Goal: Transaction & Acquisition: Obtain resource

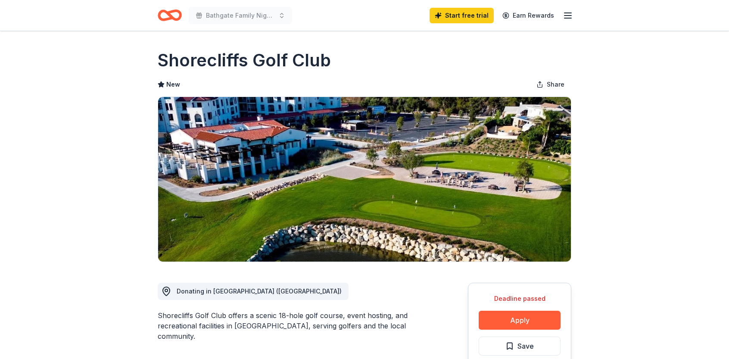
drag, startPoint x: 157, startPoint y: 59, endPoint x: 322, endPoint y: 62, distance: 165.1
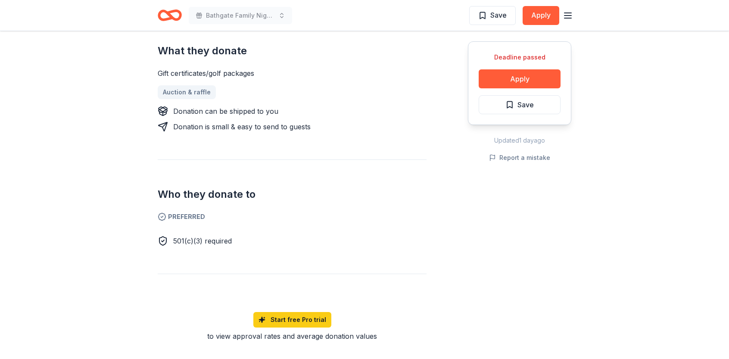
scroll to position [801, 0]
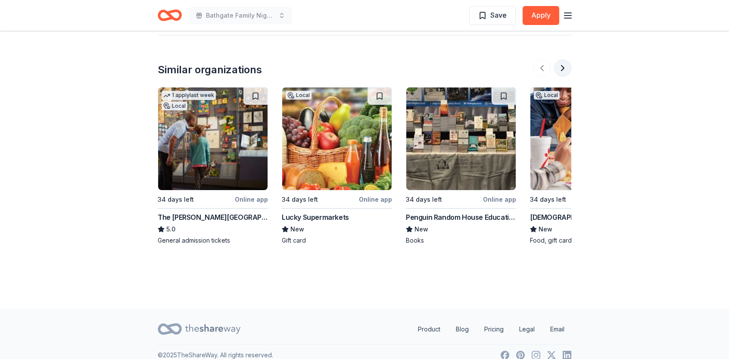
click at [564, 59] on button at bounding box center [562, 67] width 17 height 17
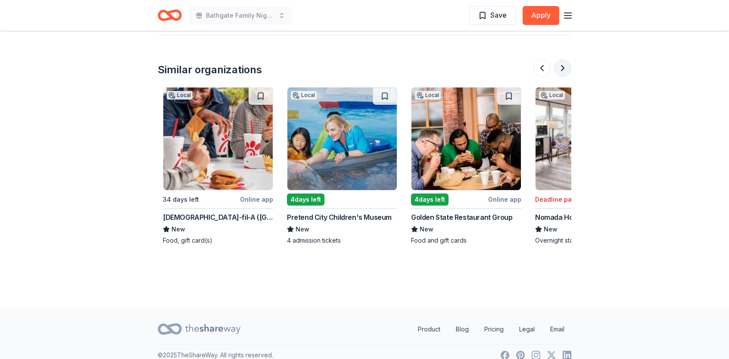
scroll to position [0, 372]
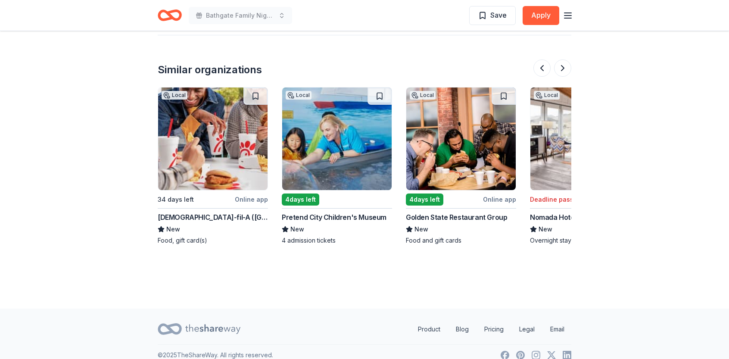
click at [454, 212] on div "Golden State Restaurant Group" at bounding box center [456, 217] width 101 height 10
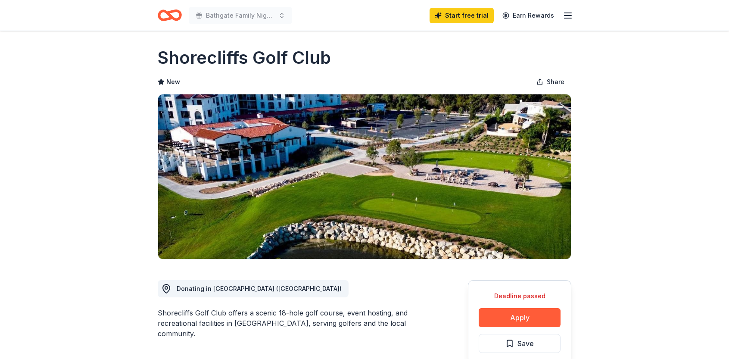
scroll to position [0, 0]
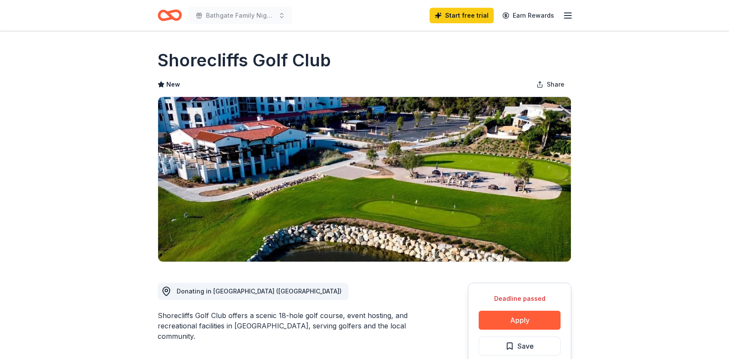
click at [172, 9] on icon "Home" at bounding box center [170, 15] width 24 height 20
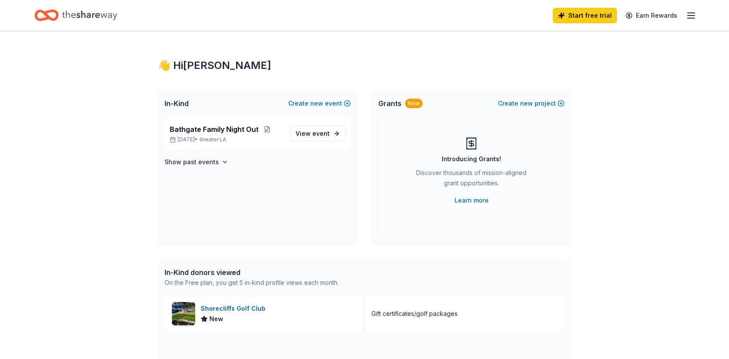
click at [97, 16] on icon "Home" at bounding box center [89, 14] width 55 height 9
click at [303, 128] on span "View event" at bounding box center [313, 133] width 34 height 10
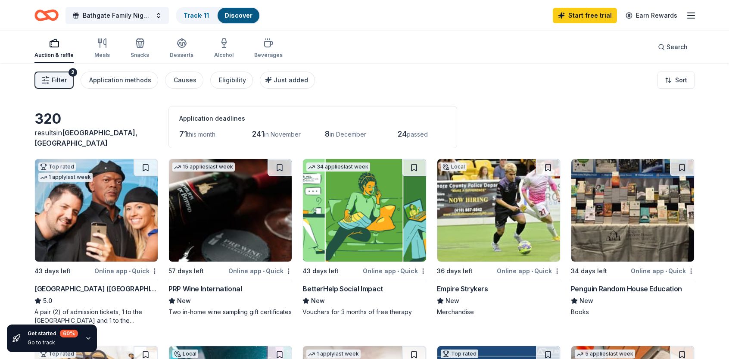
scroll to position [144, 0]
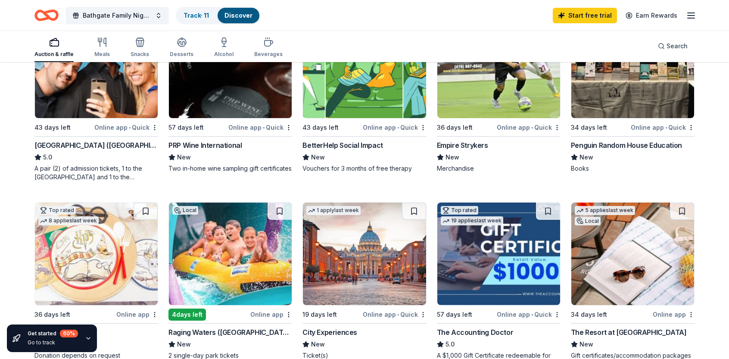
click at [456, 142] on div "Empire Strykers" at bounding box center [462, 145] width 51 height 10
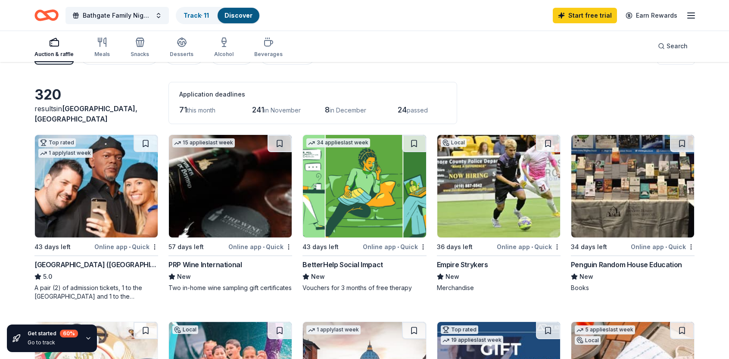
scroll to position [0, 0]
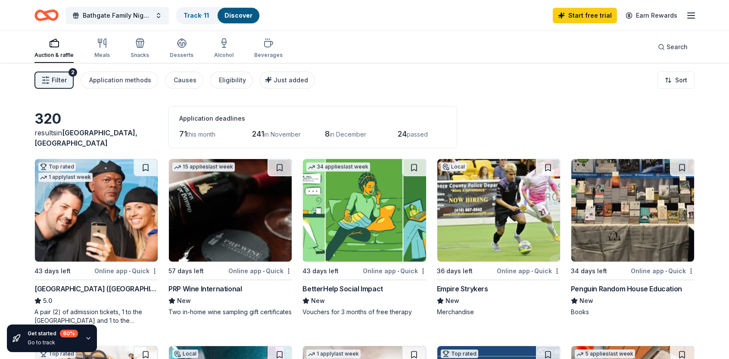
click at [603, 291] on div "Penguin Random House Education" at bounding box center [626, 289] width 111 height 10
click at [103, 47] on icon "button" at bounding box center [102, 43] width 10 height 10
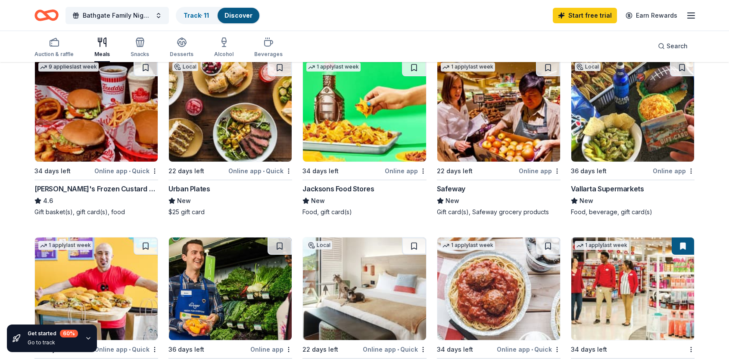
scroll to position [144, 0]
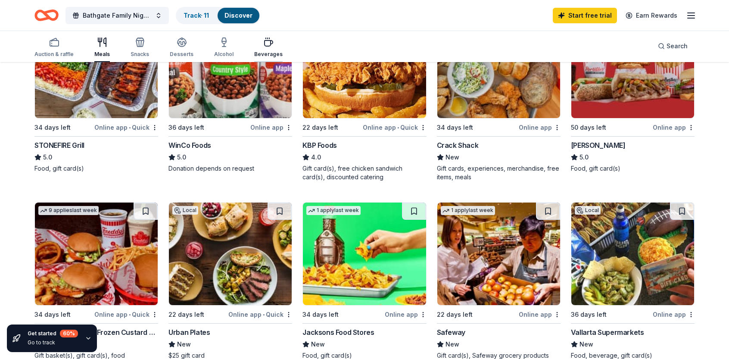
click at [270, 47] on div "Beverages" at bounding box center [268, 47] width 28 height 21
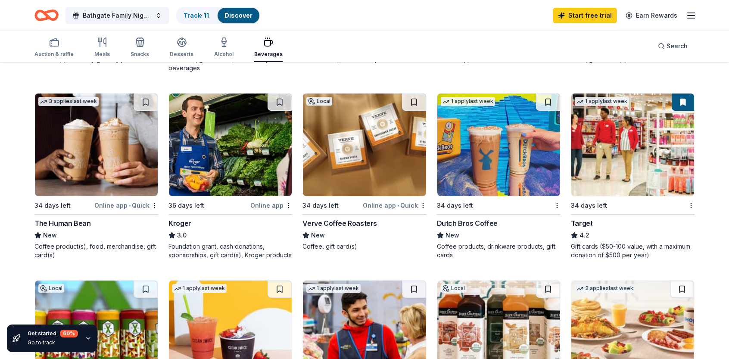
scroll to position [287, 0]
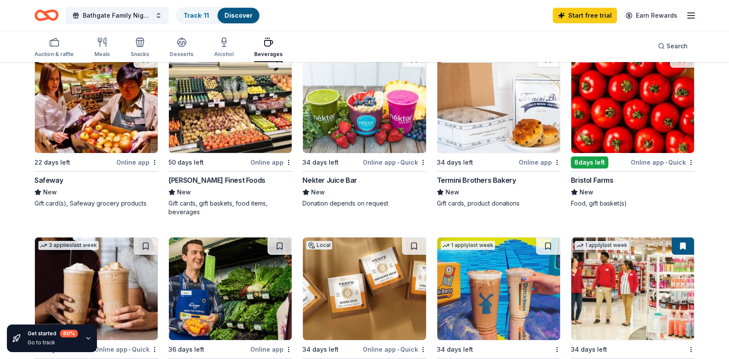
click at [366, 135] on img at bounding box center [364, 101] width 123 height 103
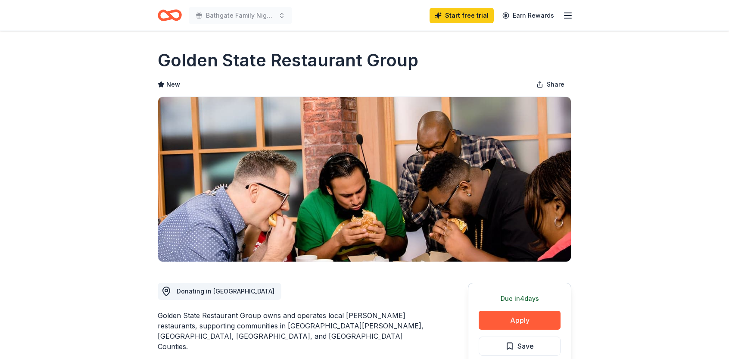
scroll to position [144, 0]
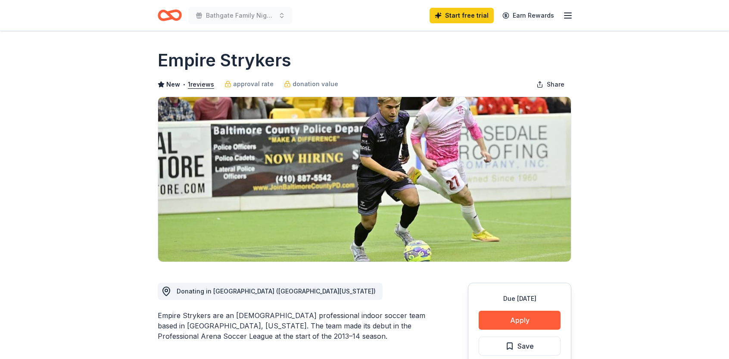
scroll to position [144, 0]
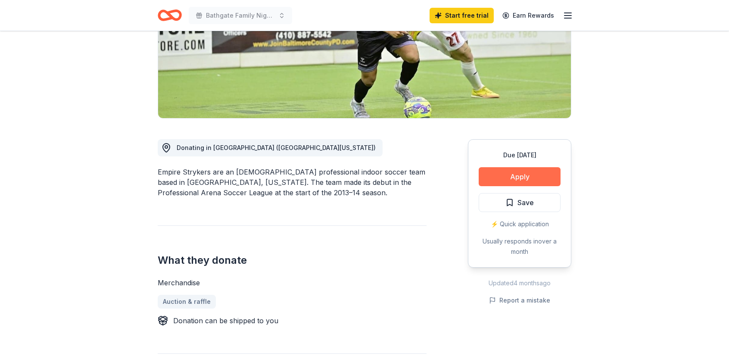
click at [507, 177] on button "Apply" at bounding box center [520, 176] width 82 height 19
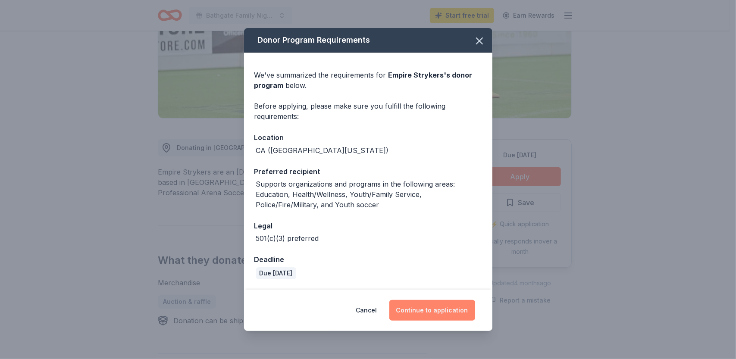
click at [415, 301] on button "Continue to application" at bounding box center [432, 310] width 86 height 21
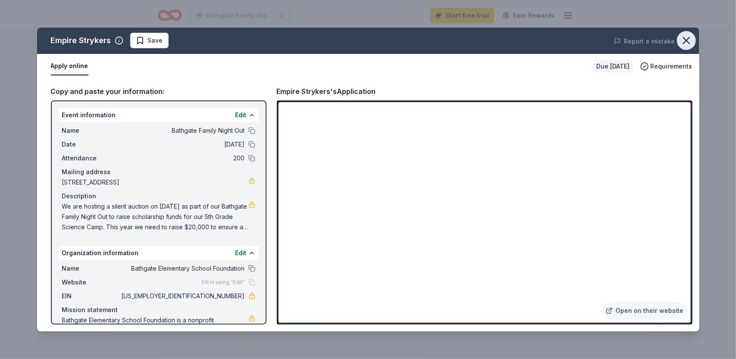
click at [689, 39] on icon "button" at bounding box center [686, 40] width 12 height 12
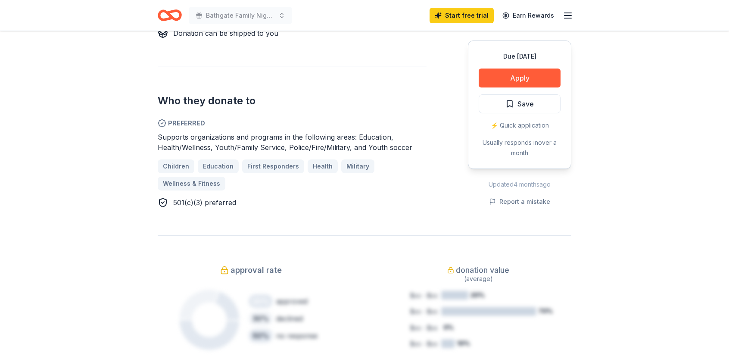
scroll to position [0, 0]
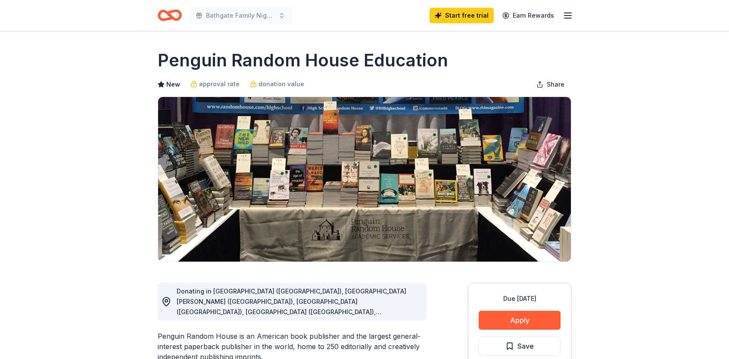
scroll to position [144, 0]
